Goal: Information Seeking & Learning: Learn about a topic

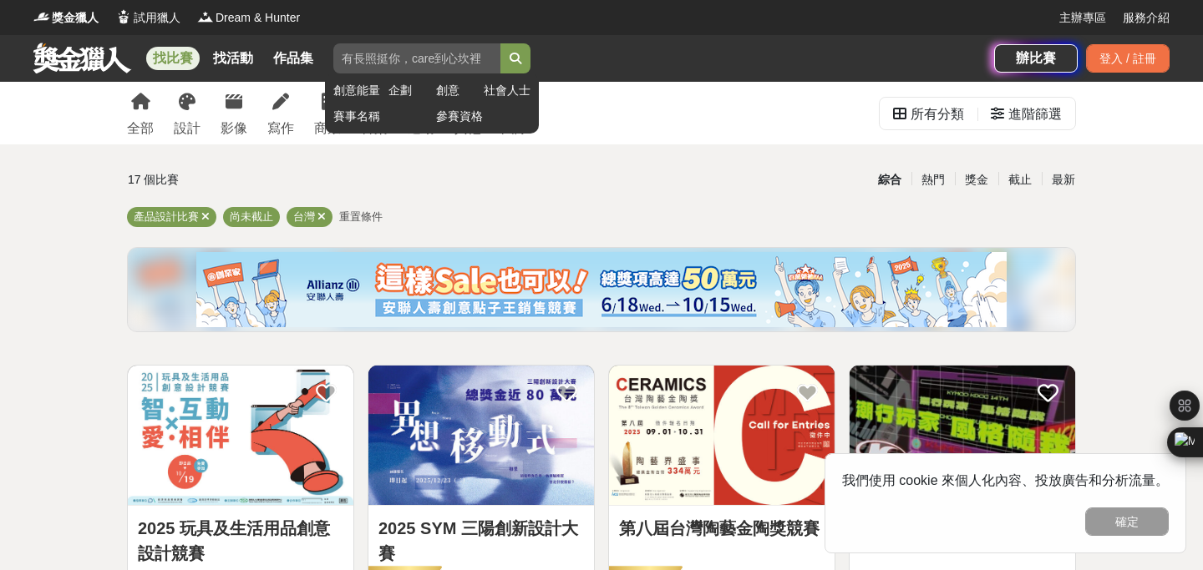
click at [373, 60] on input "search" at bounding box center [416, 58] width 167 height 30
paste input "產品與工藝設計"
click at [525, 62] on button "submit" at bounding box center [515, 58] width 30 height 30
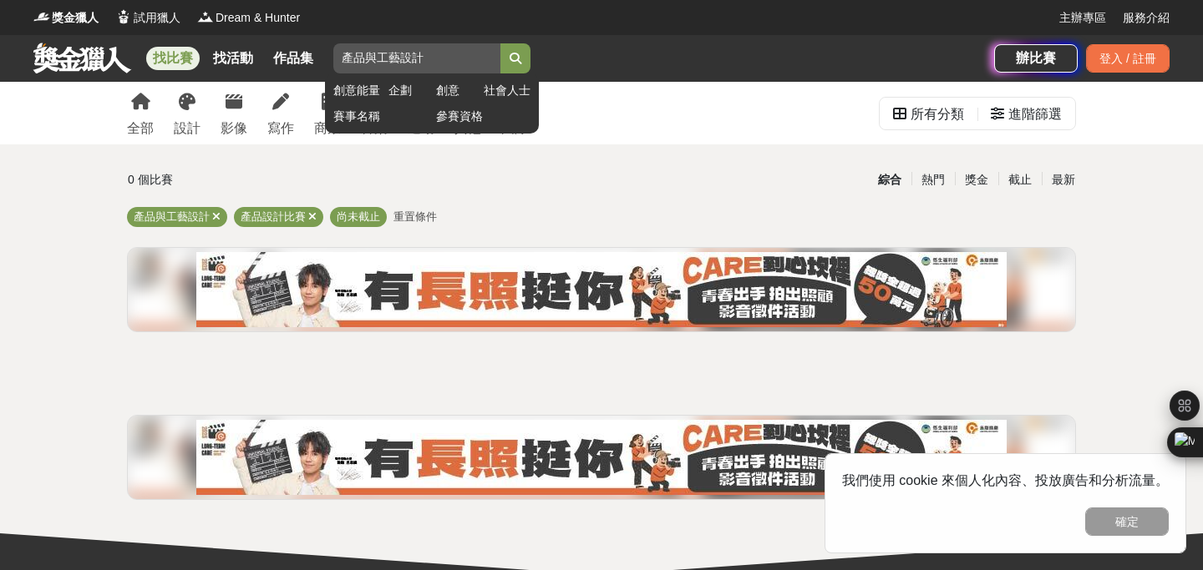
click at [375, 54] on input "產品與工藝設計" at bounding box center [416, 58] width 167 height 30
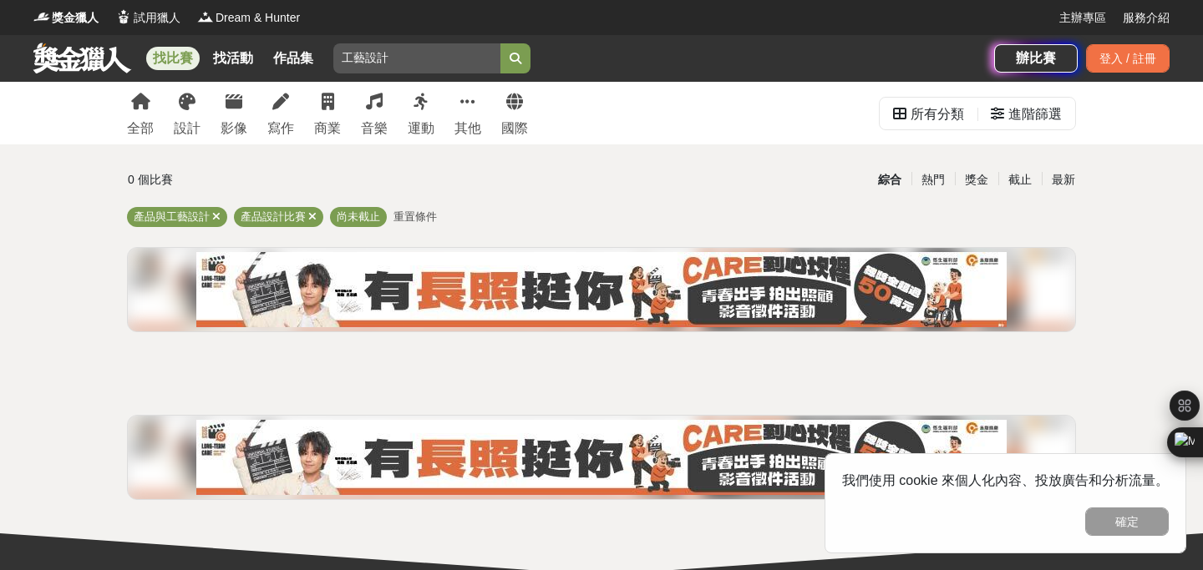
click at [500, 43] on button "submit" at bounding box center [515, 58] width 30 height 30
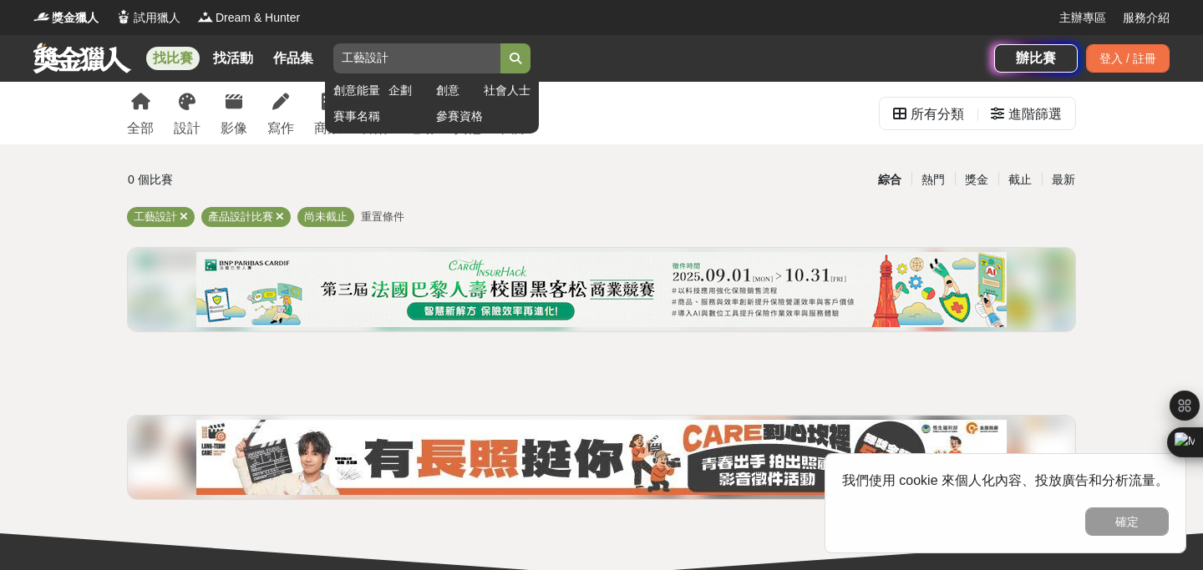
drag, startPoint x: 342, startPoint y: 57, endPoint x: 361, endPoint y: 57, distance: 18.4
click at [361, 57] on input "工藝設計" at bounding box center [416, 58] width 167 height 30
type input "設計"
click at [500, 43] on button "submit" at bounding box center [515, 58] width 30 height 30
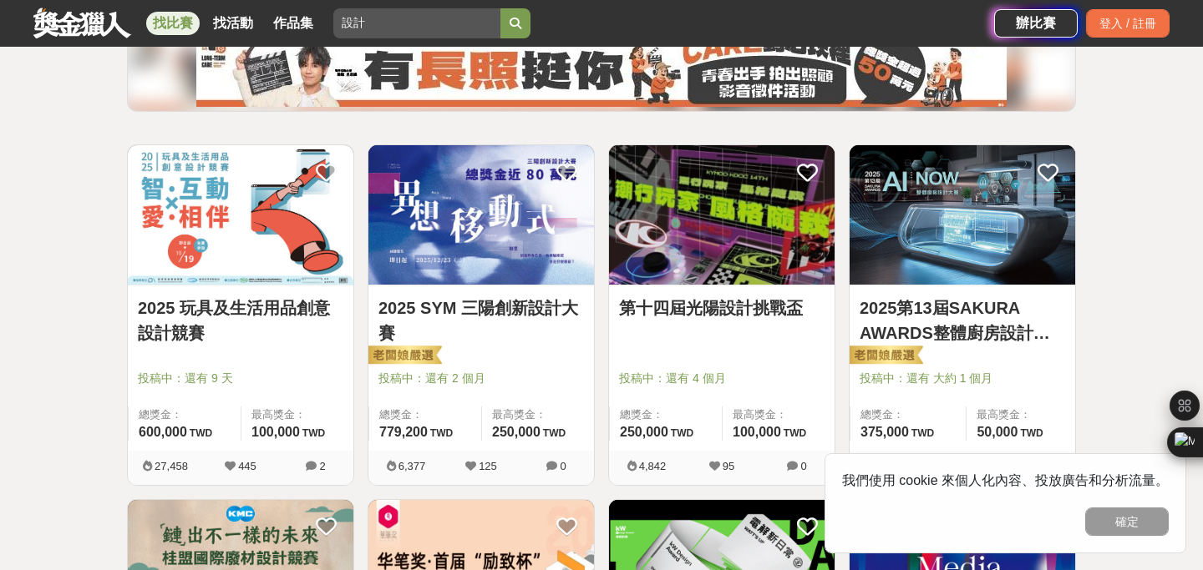
scroll to position [222, 0]
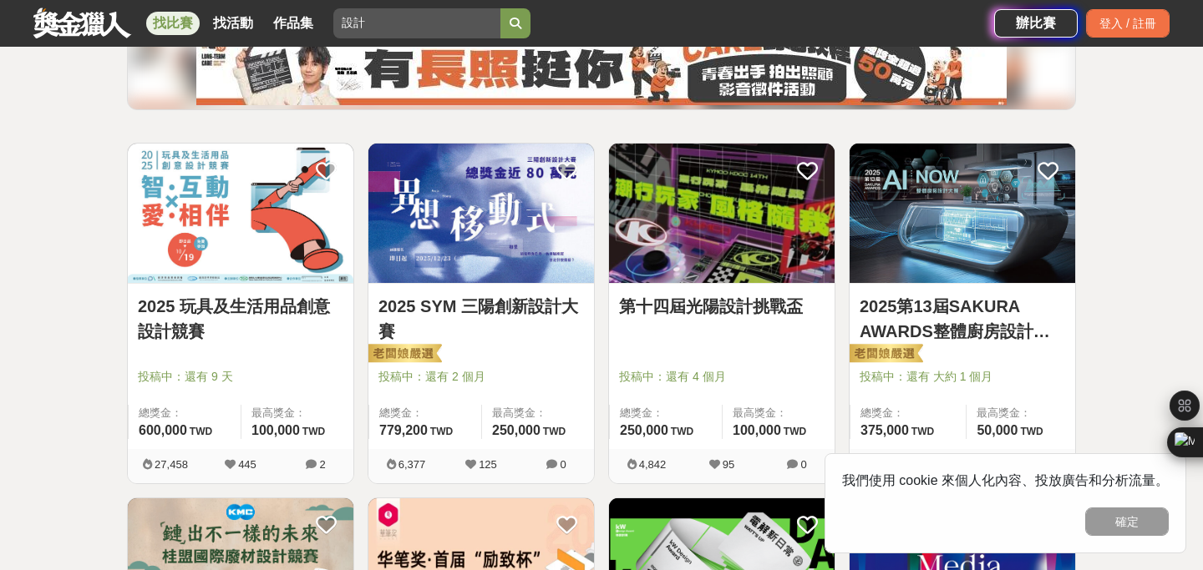
click at [438, 315] on link "2025 SYM 三陽創新設計大賽" at bounding box center [480, 319] width 205 height 50
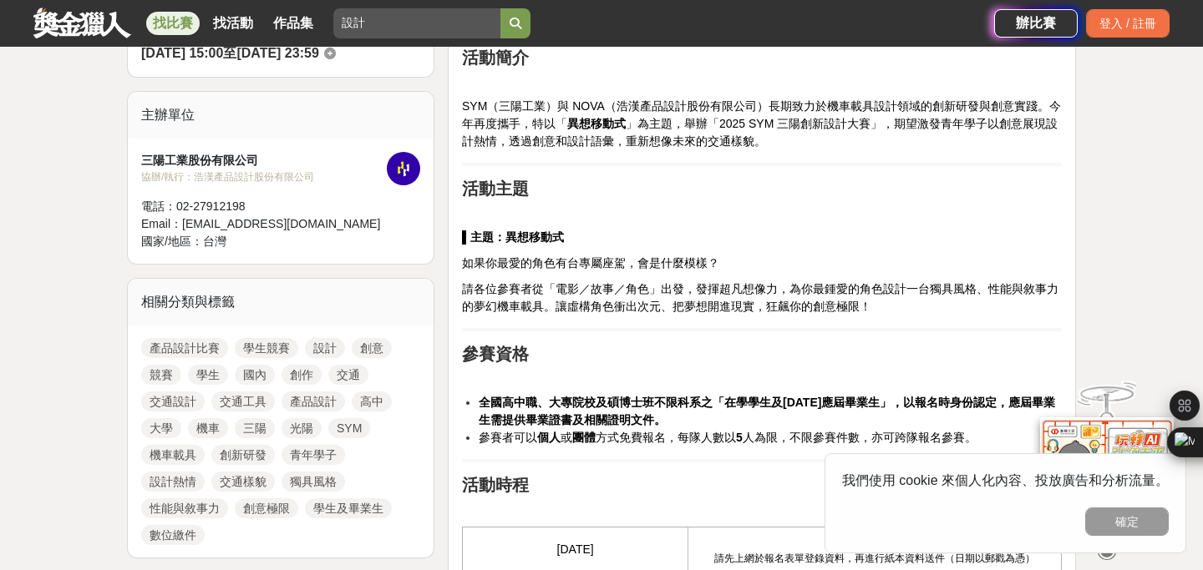
scroll to position [615, 0]
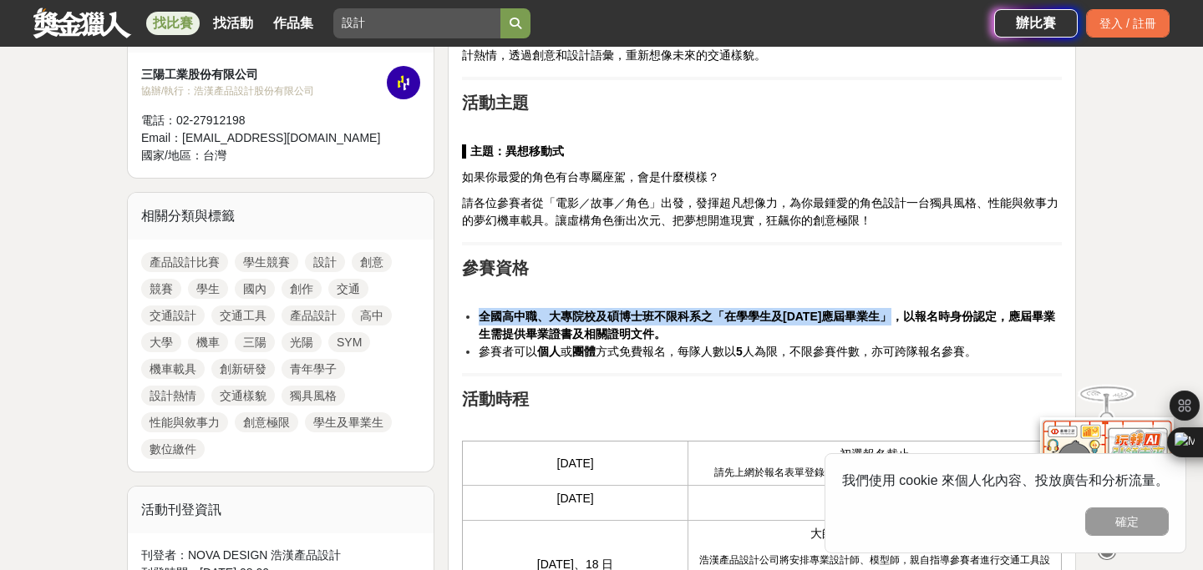
drag, startPoint x: 478, startPoint y: 317, endPoint x: 886, endPoint y: 320, distance: 408.4
click at [886, 320] on strong "全國高中職、大專院校及碩博士班不限科系之「在學學生及[DATE]應屆畢業生」，以報名時身份認定，應屆畢業生需提供畢業證書及相關證明文件。" at bounding box center [767, 325] width 576 height 31
